Goal: Task Accomplishment & Management: Use online tool/utility

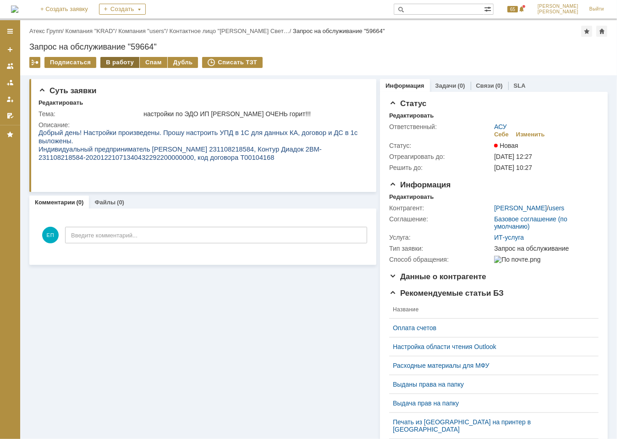
click at [110, 61] on div "В работу" at bounding box center [119, 62] width 39 height 11
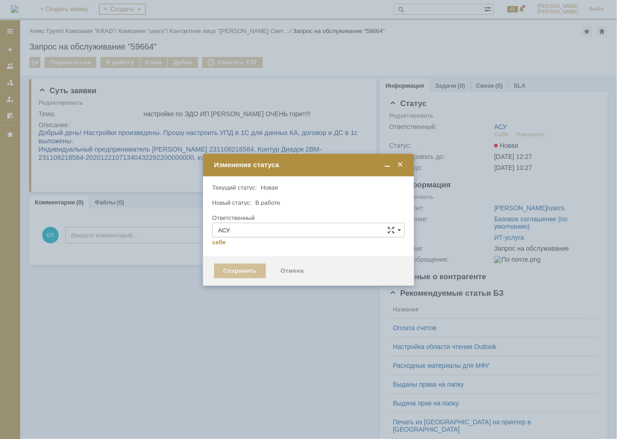
type input "[PERSON_NAME]"
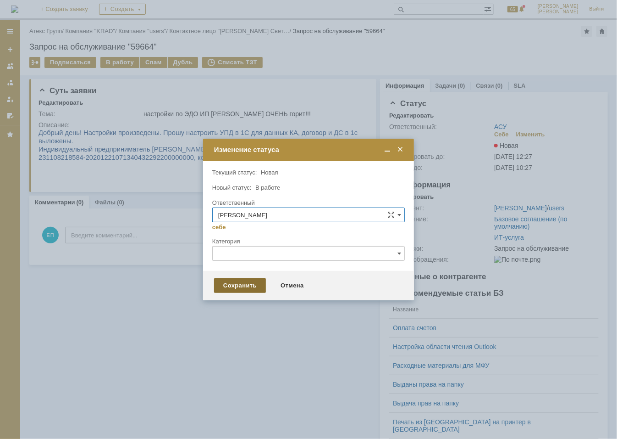
click at [242, 287] on div "Сохранить" at bounding box center [240, 285] width 52 height 15
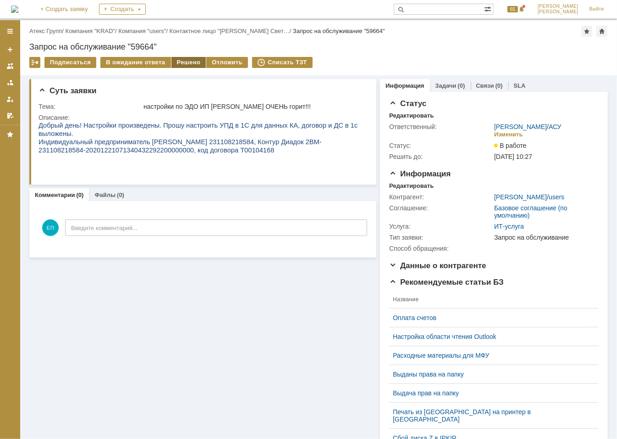
click at [180, 61] on div "Решено" at bounding box center [189, 62] width 35 height 11
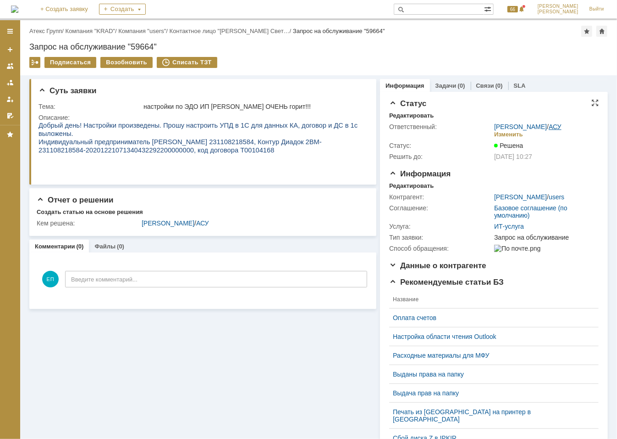
click at [552, 127] on link "АСУ" at bounding box center [555, 126] width 13 height 7
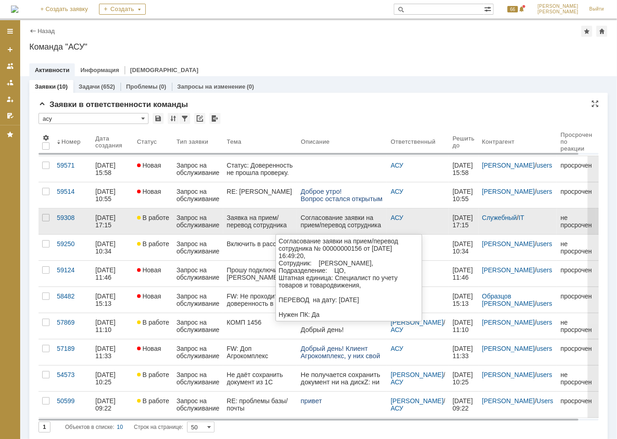
click at [317, 218] on div "Согласование заявки на прием/перевод сотрудника № 00000000156 от 29.09.2025 16:…" at bounding box center [342, 275] width 83 height 125
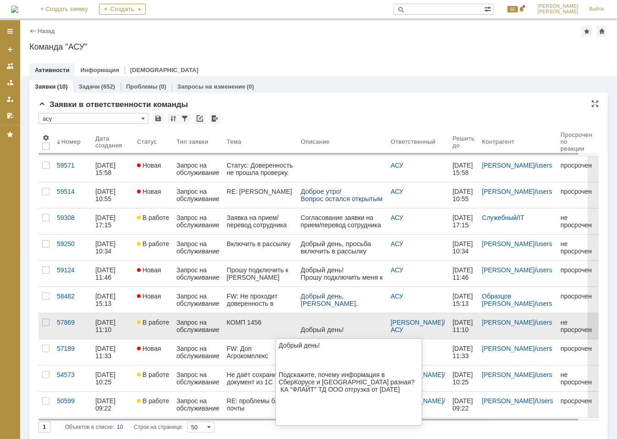
click at [326, 323] on p at bounding box center [342, 321] width 83 height 7
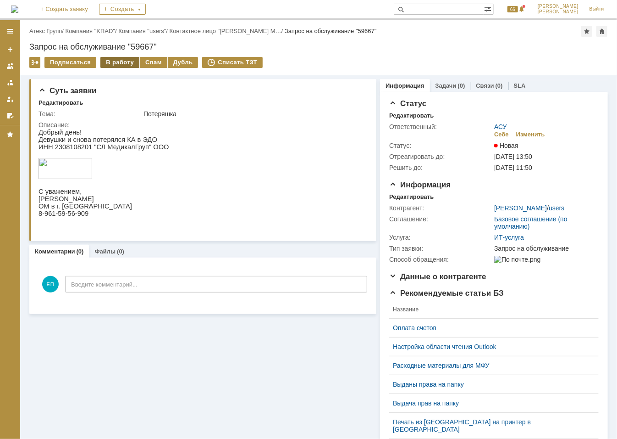
click at [124, 58] on div "В работу" at bounding box center [119, 62] width 39 height 11
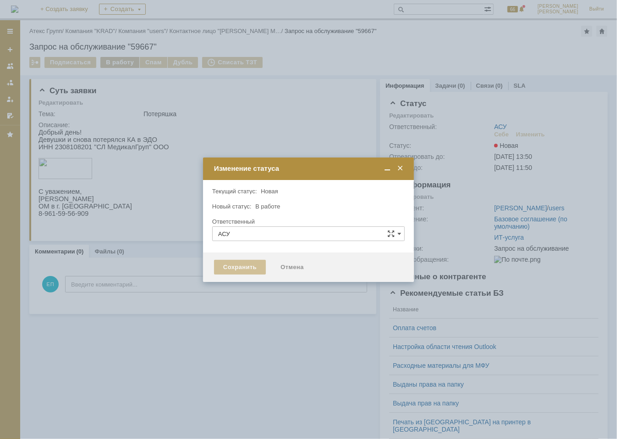
type input "[PERSON_NAME]"
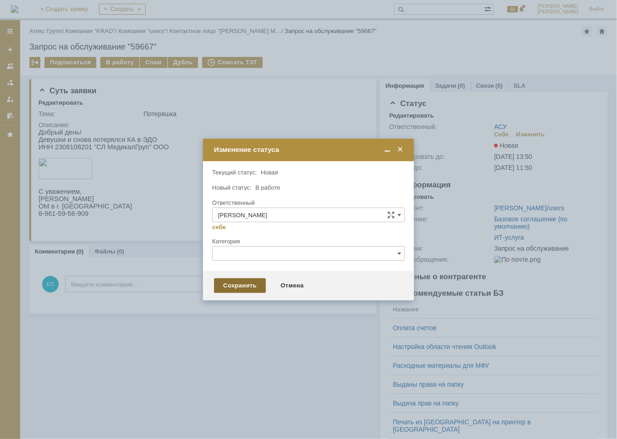
click at [251, 286] on div "Сохранить" at bounding box center [240, 285] width 52 height 15
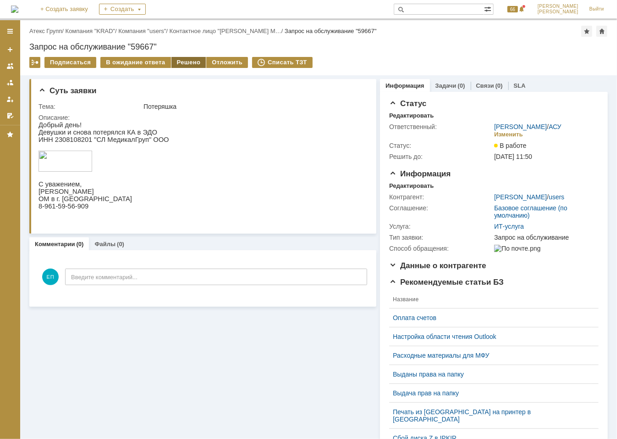
click at [190, 62] on div "Решено" at bounding box center [189, 62] width 35 height 11
